Goal: Browse casually

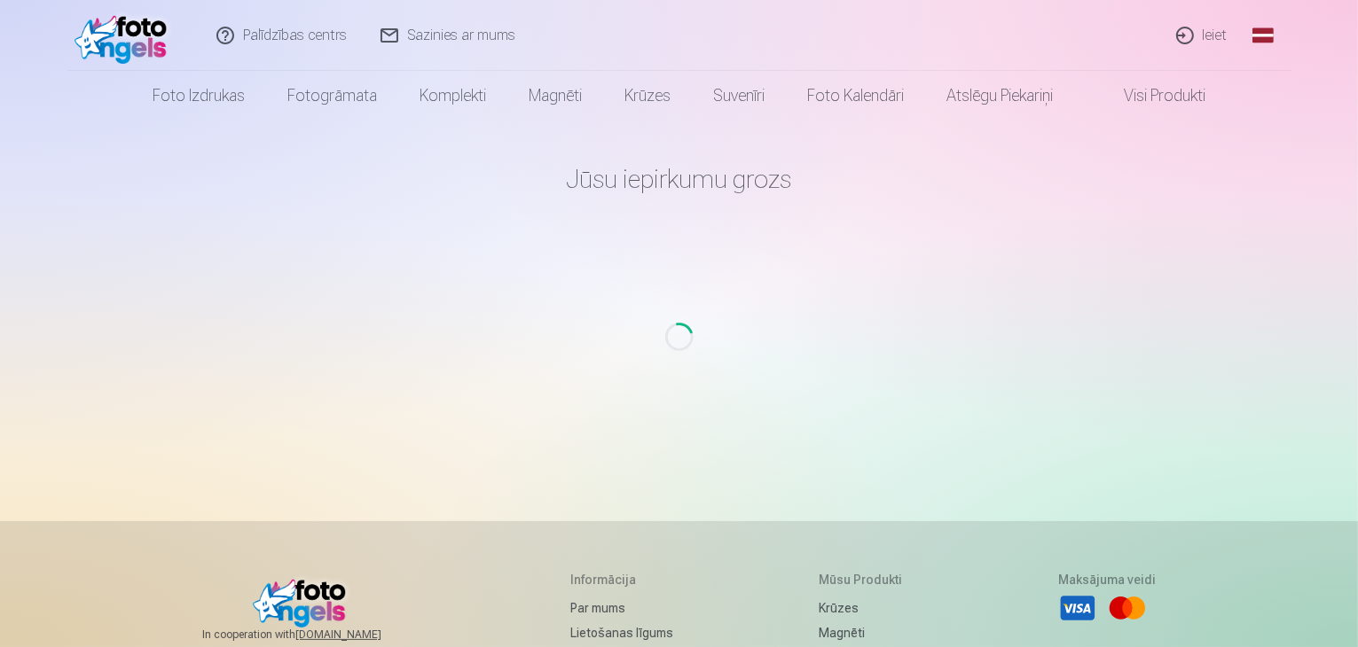
click at [1214, 36] on link "Ieiet" at bounding box center [1202, 35] width 85 height 71
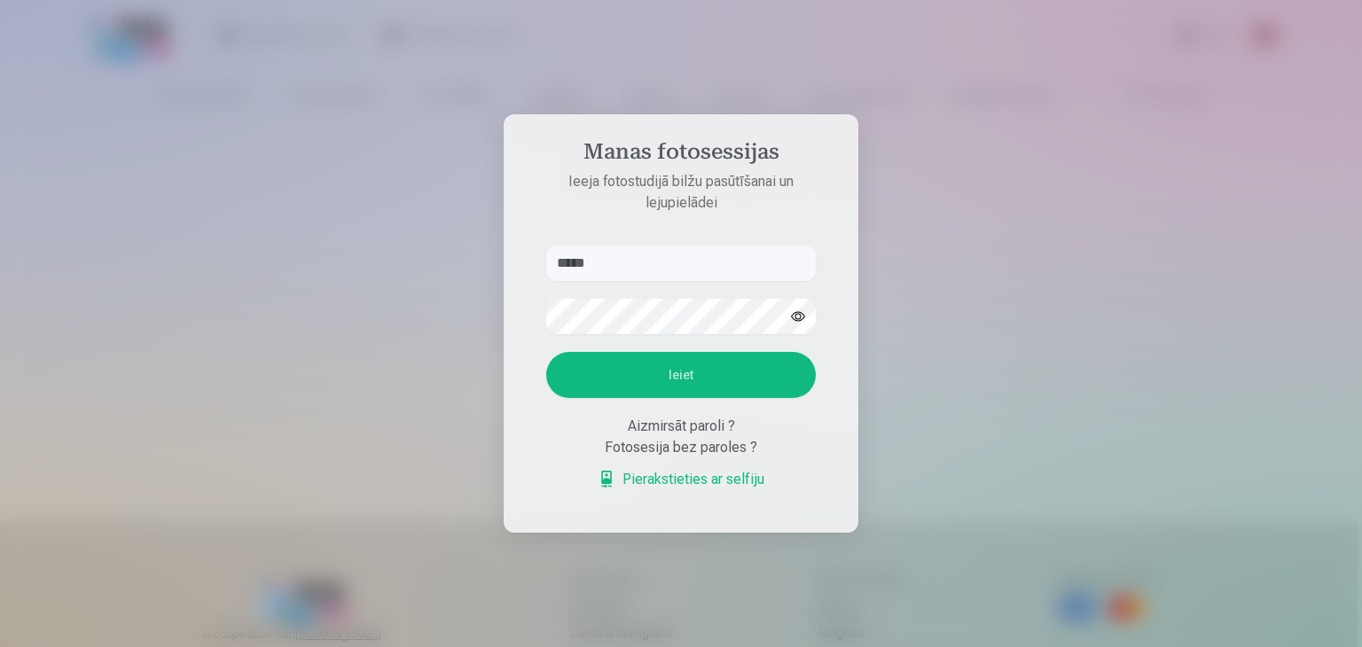
type input "******"
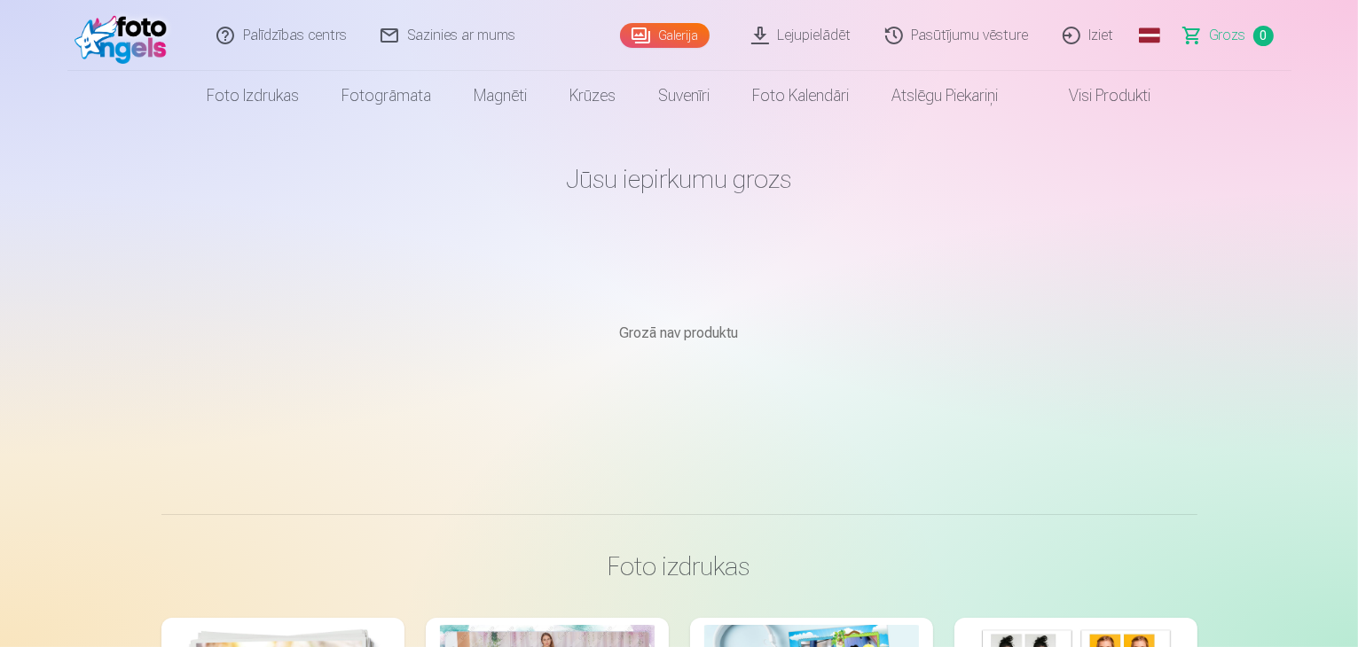
click at [685, 43] on link "Galerija" at bounding box center [665, 35] width 90 height 25
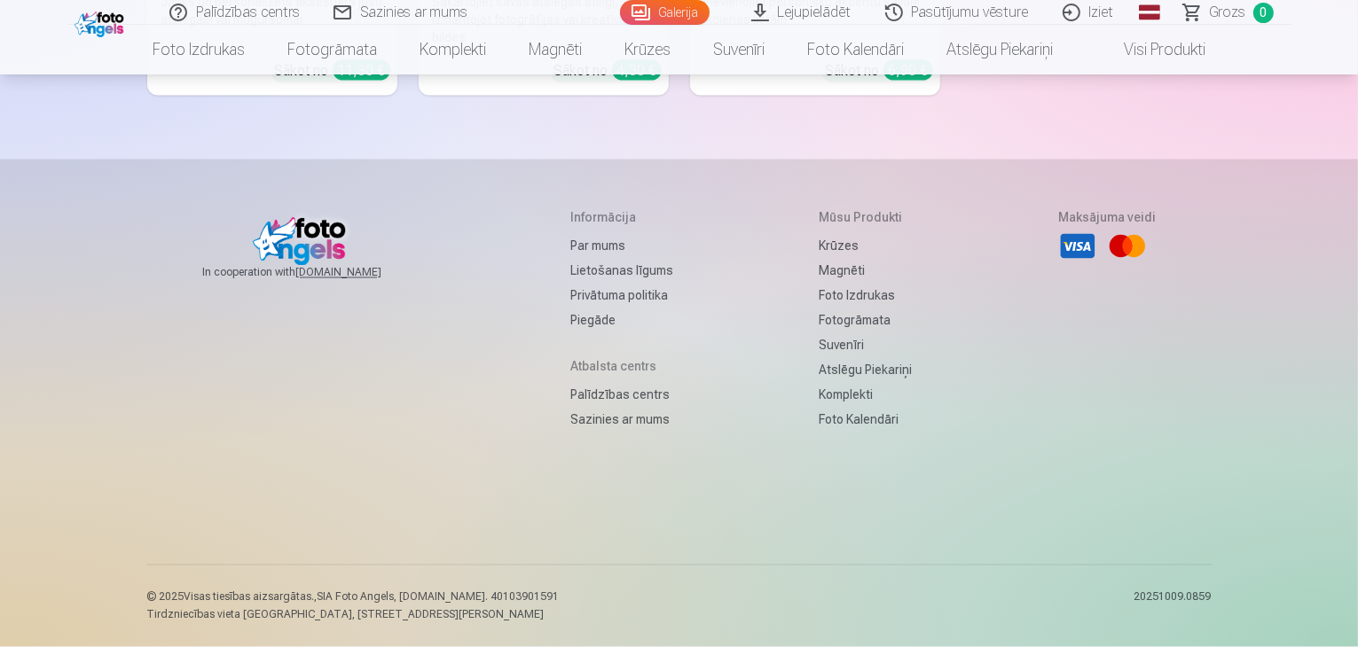
scroll to position [18048, 0]
click at [692, 9] on link "Galerija" at bounding box center [665, 12] width 90 height 25
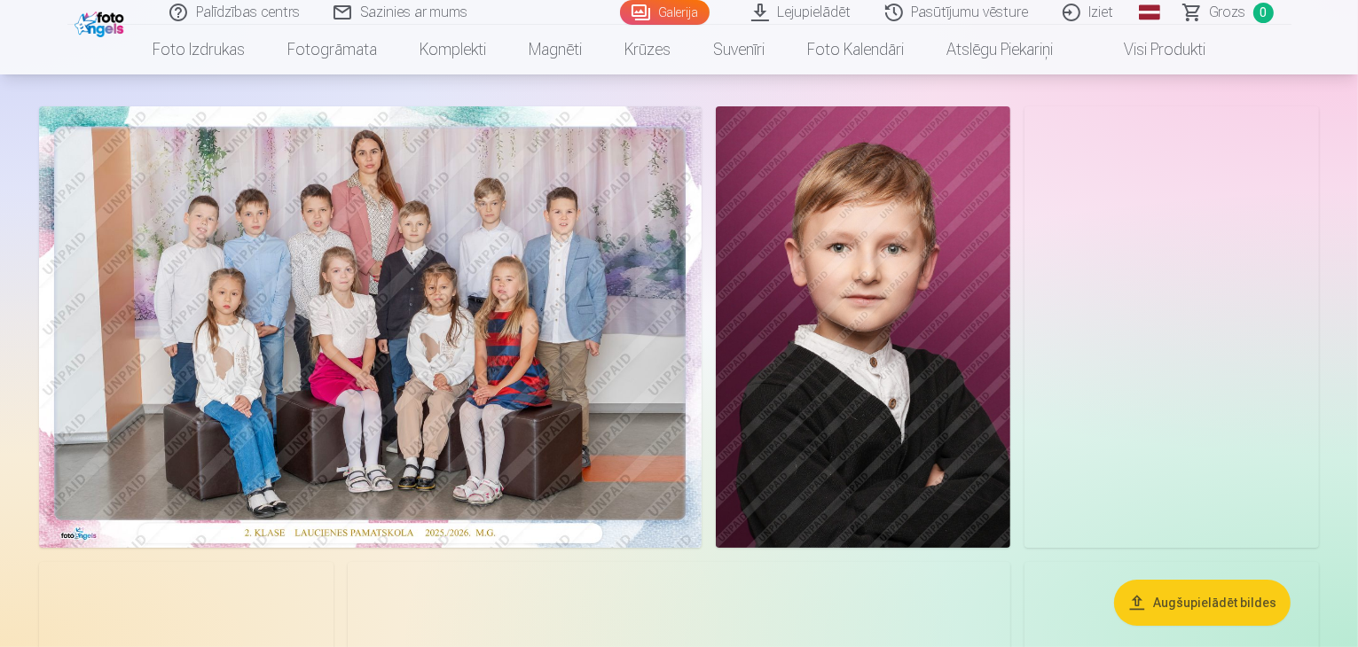
scroll to position [177, 0]
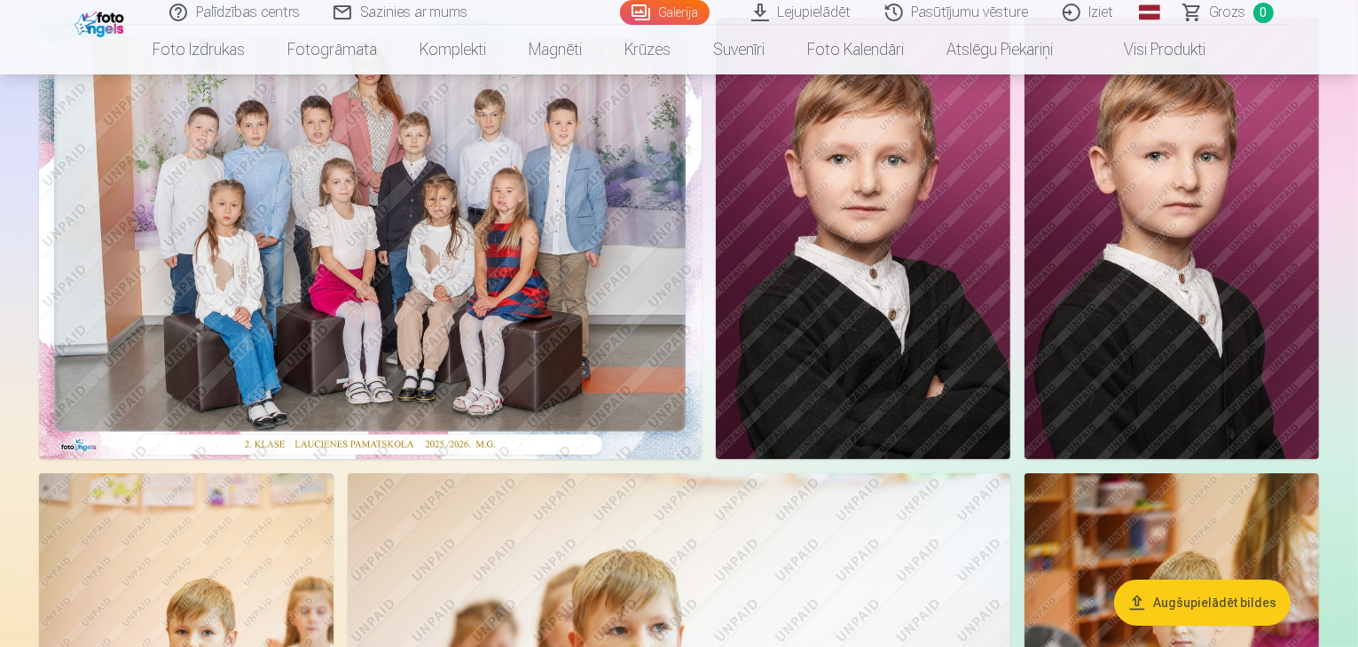
click at [449, 454] on img at bounding box center [370, 239] width 662 height 442
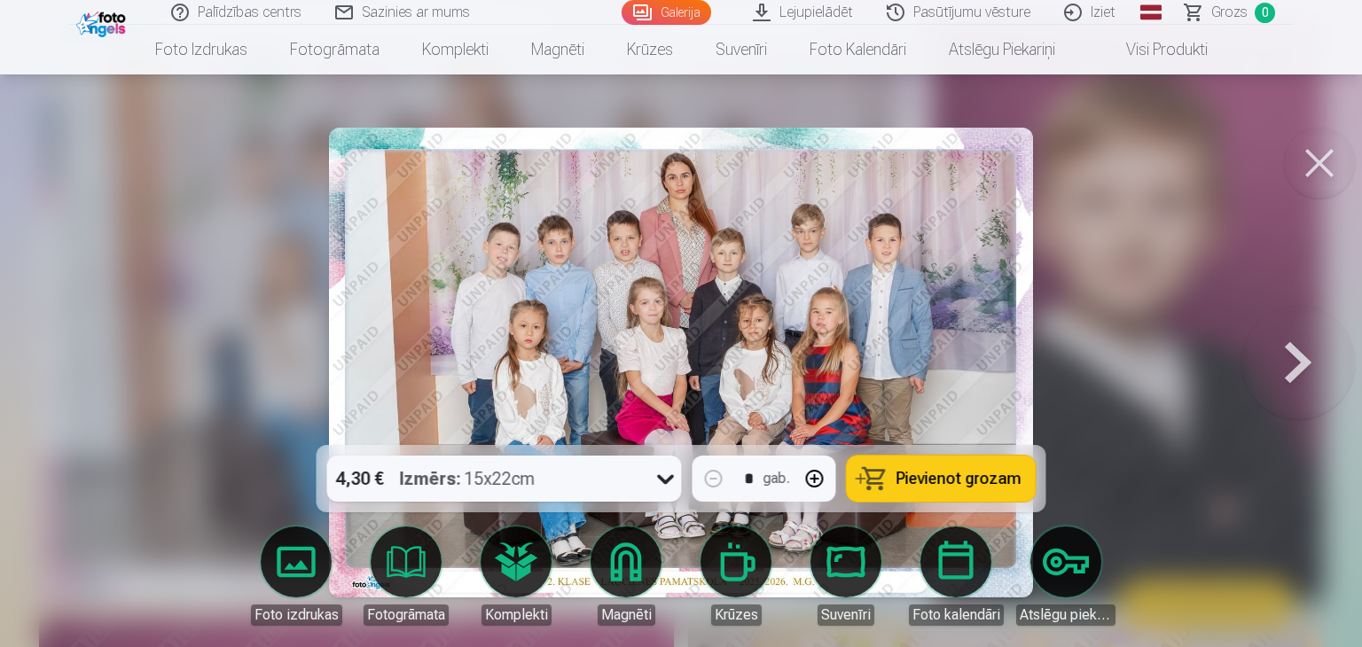
click at [1330, 157] on button at bounding box center [1319, 163] width 71 height 71
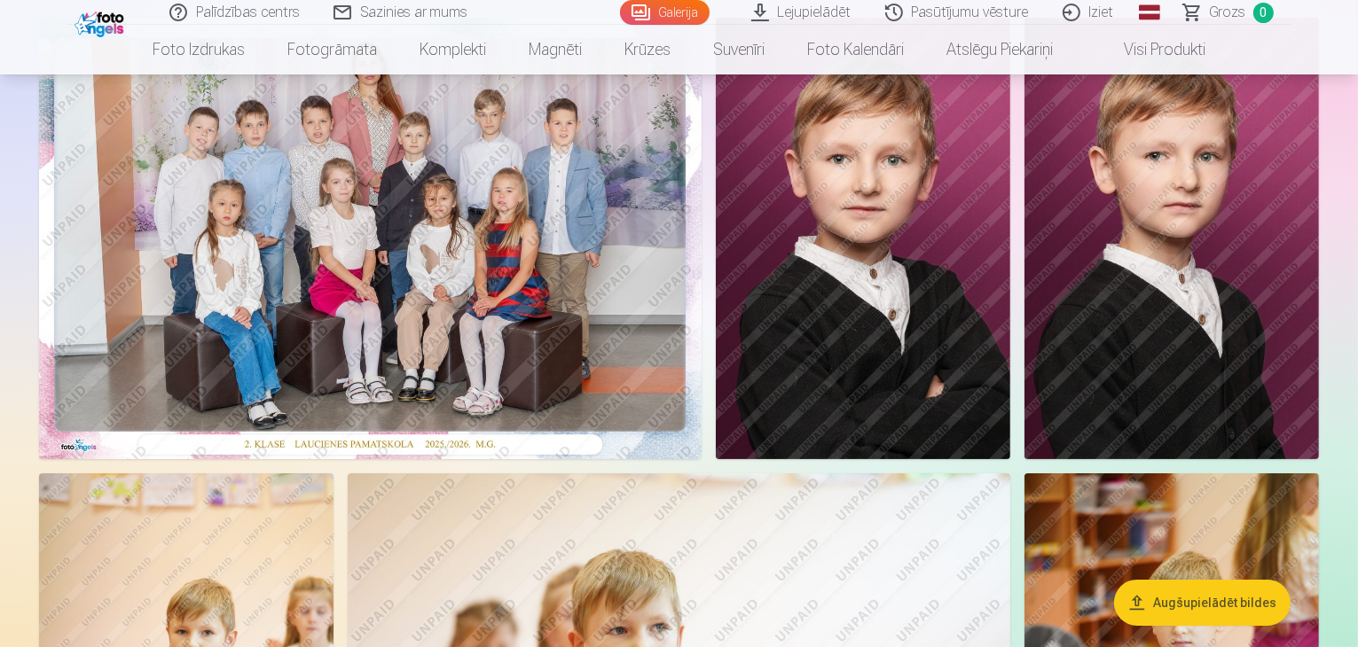
click at [1010, 349] on img at bounding box center [863, 239] width 294 height 442
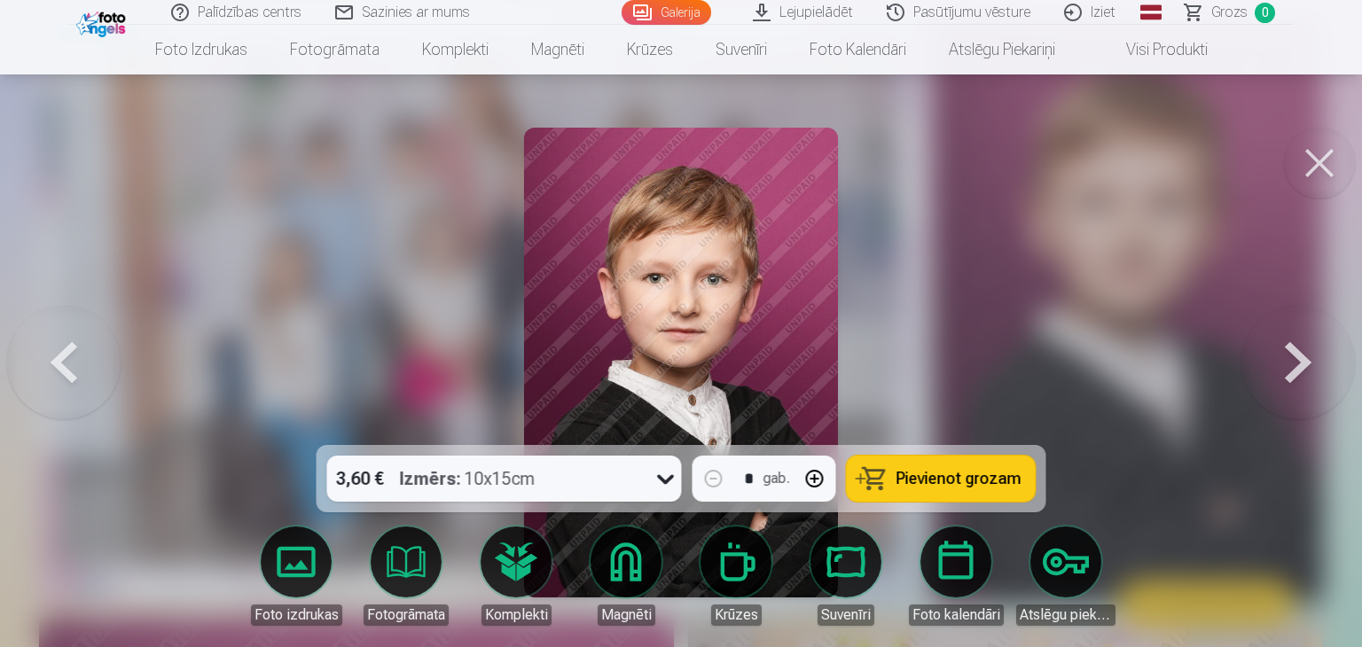
click at [1299, 161] on button at bounding box center [1319, 163] width 71 height 71
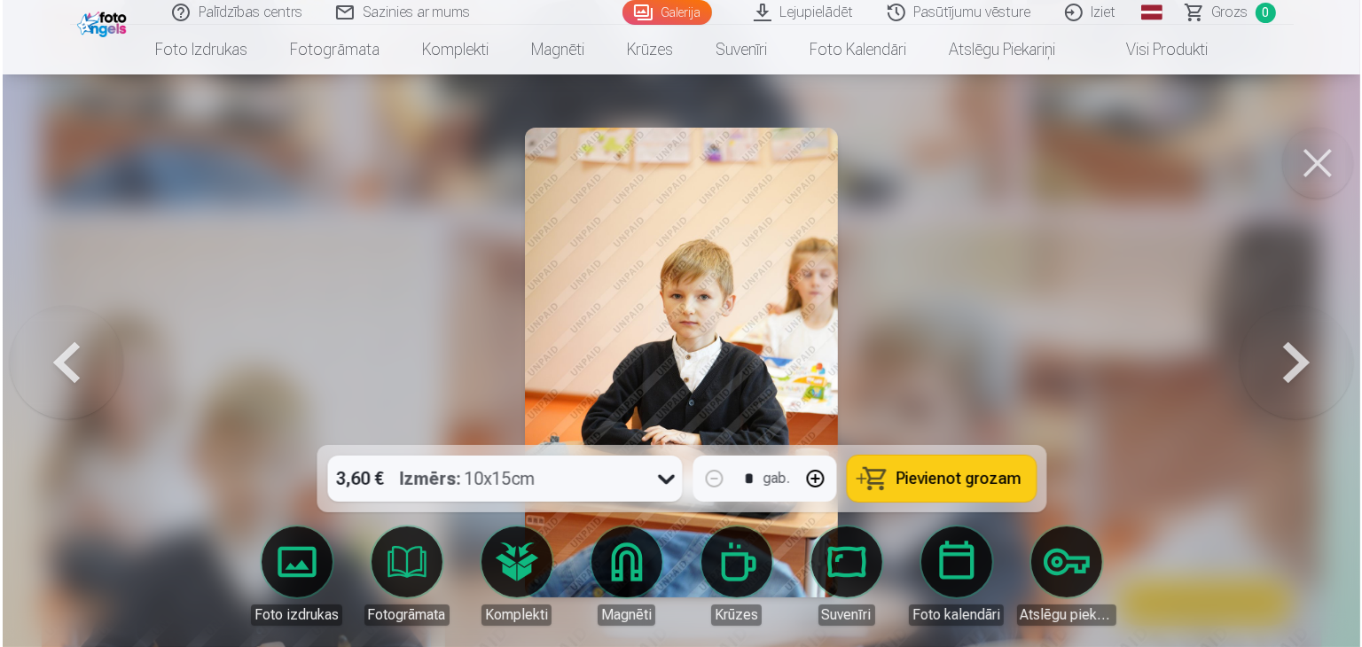
scroll to position [889, 0]
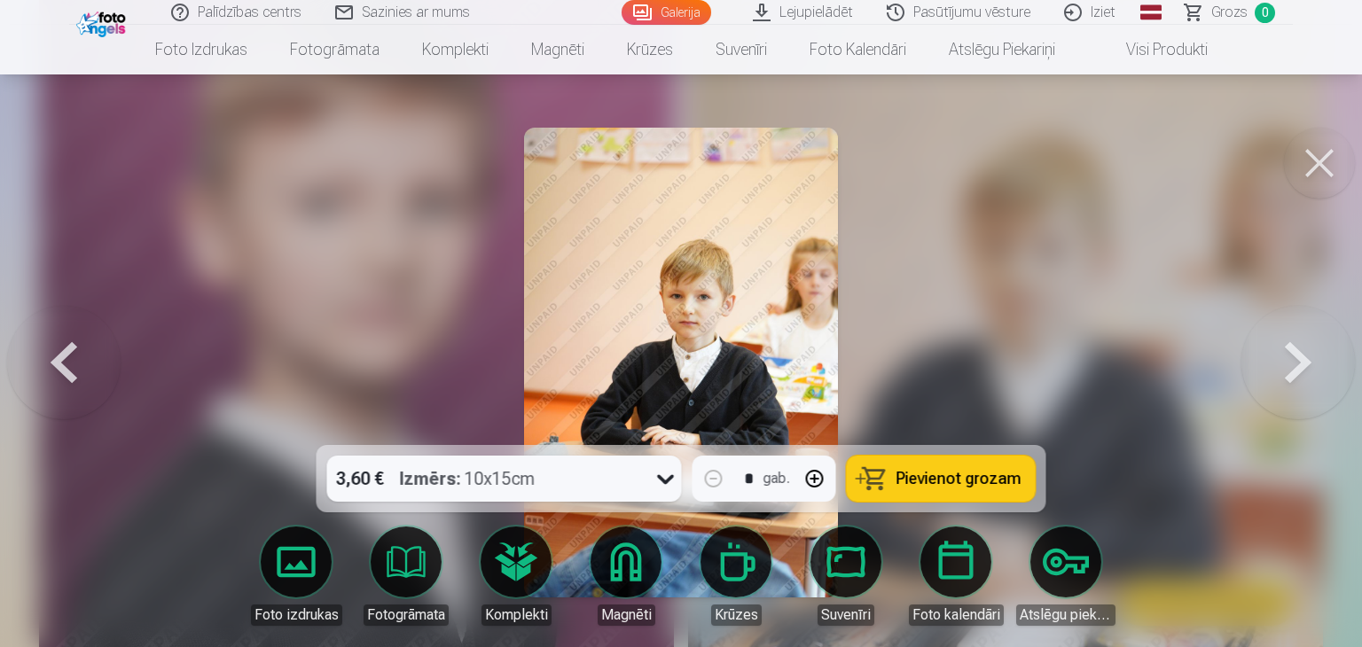
click at [1313, 156] on button at bounding box center [1319, 163] width 71 height 71
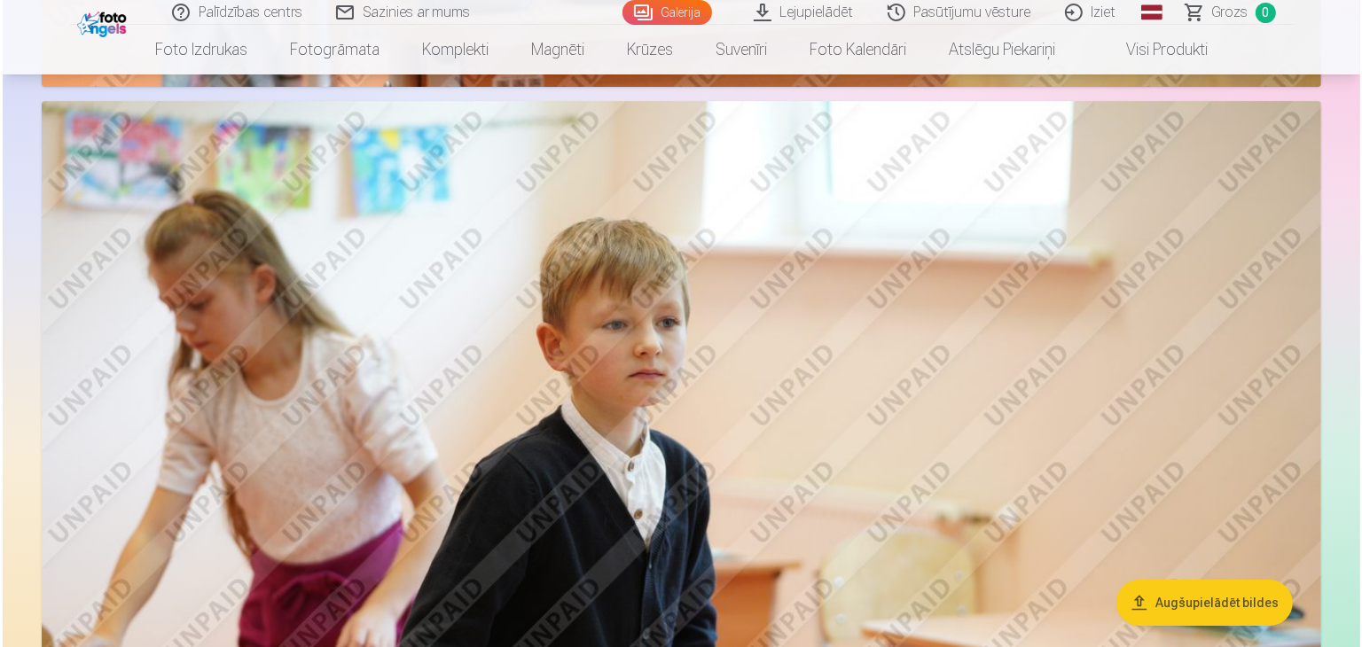
scroll to position [5941, 0]
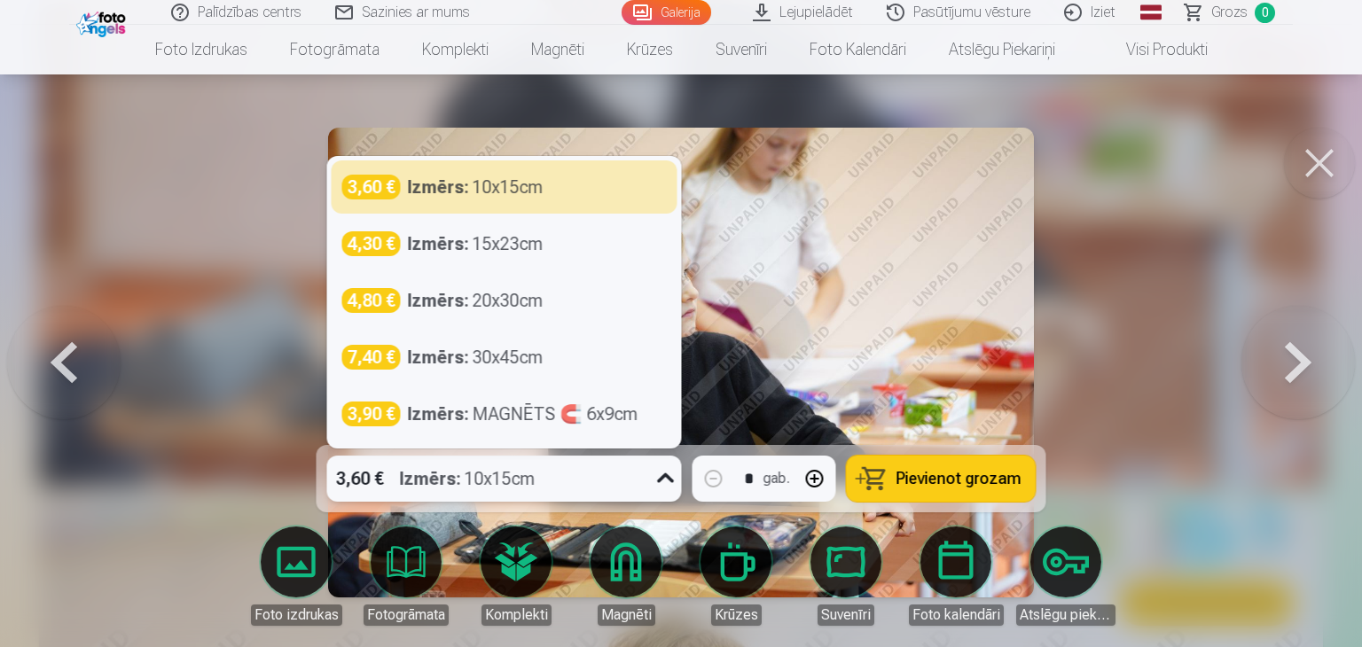
click at [661, 476] on icon at bounding box center [666, 479] width 28 height 28
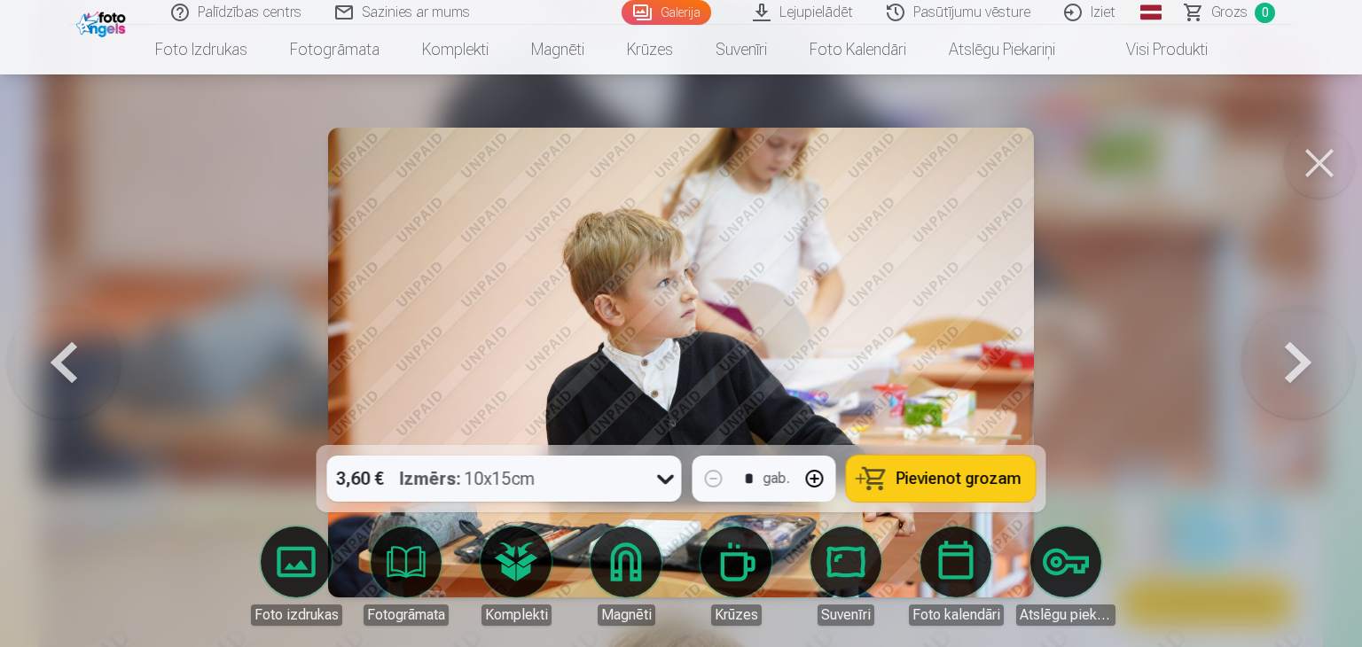
click at [1309, 154] on button at bounding box center [1319, 163] width 71 height 71
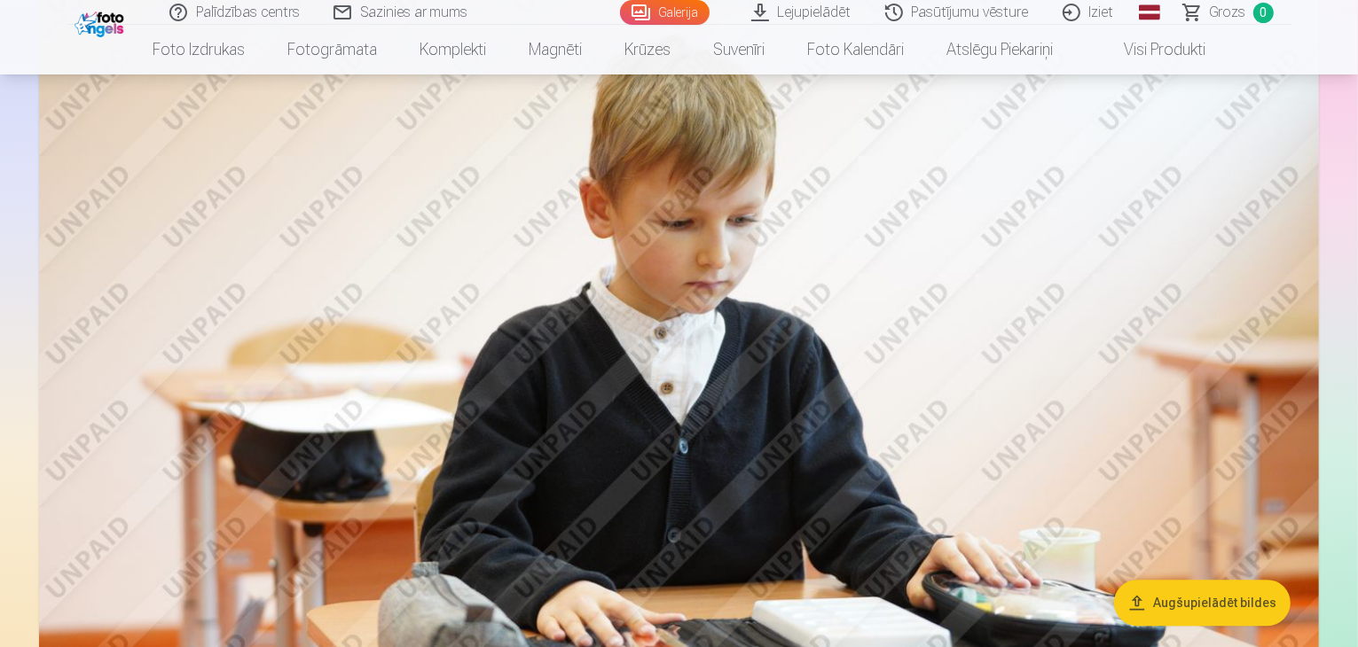
scroll to position [5214, 0]
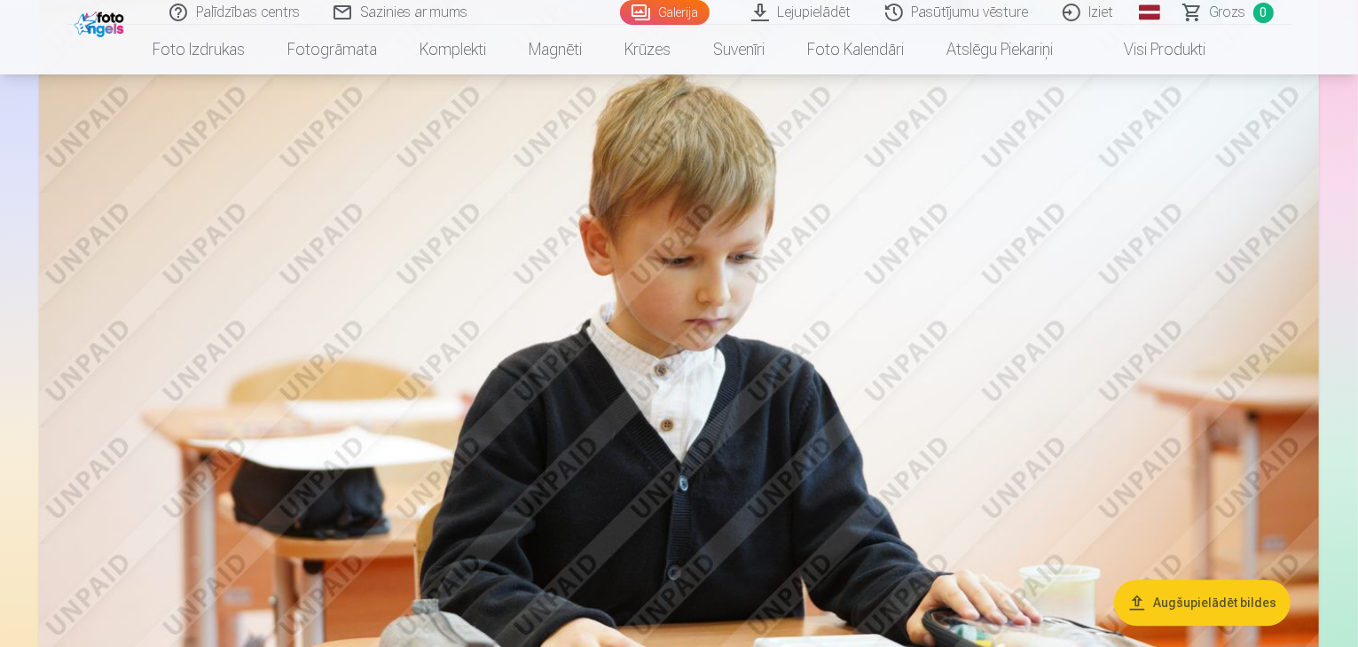
click at [1103, 14] on link "Iziet" at bounding box center [1088, 12] width 85 height 25
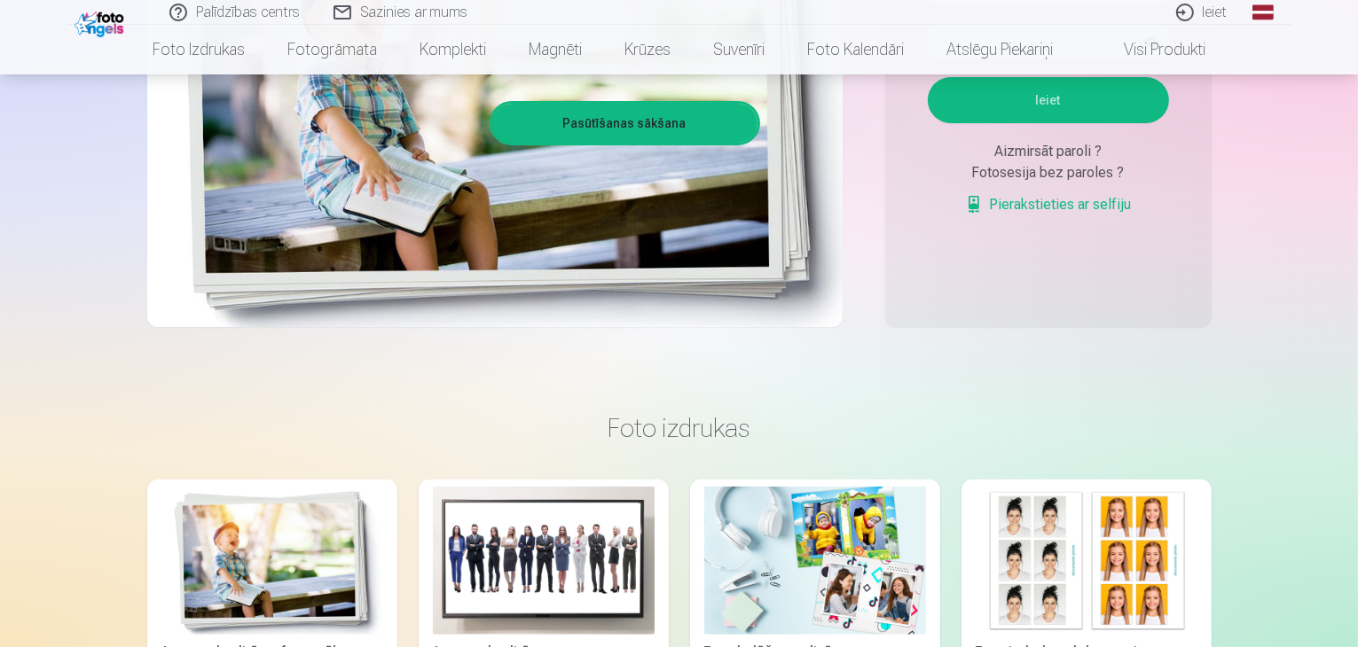
scroll to position [177, 0]
